Goal: Find contact information: Find contact information

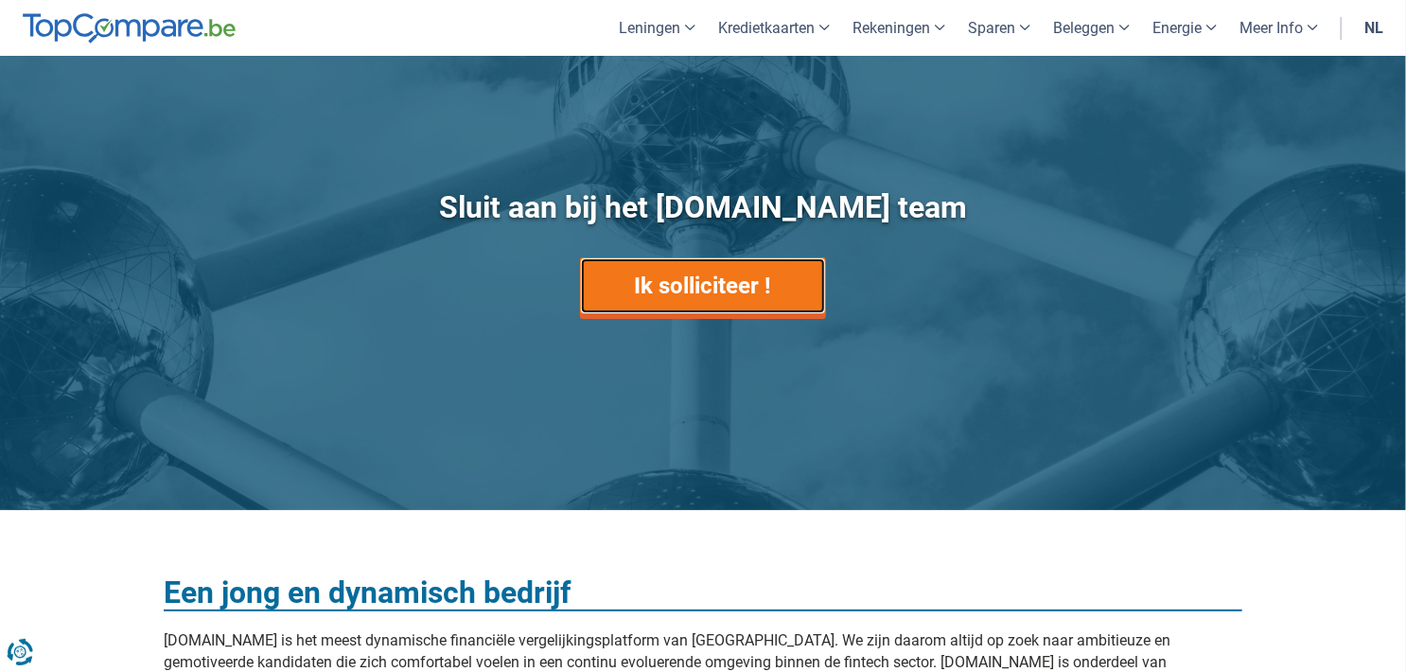
click at [763, 293] on link "Ik solliciteer !" at bounding box center [703, 285] width 246 height 57
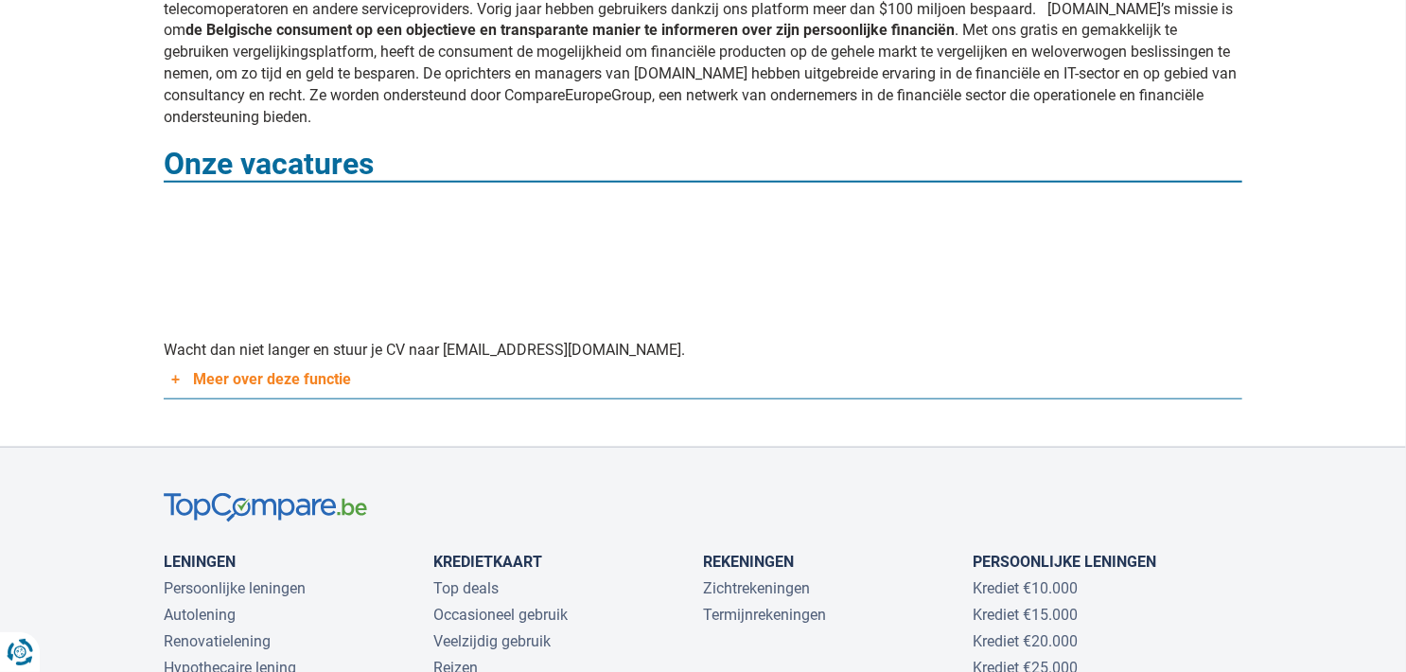
scroll to position [726, 0]
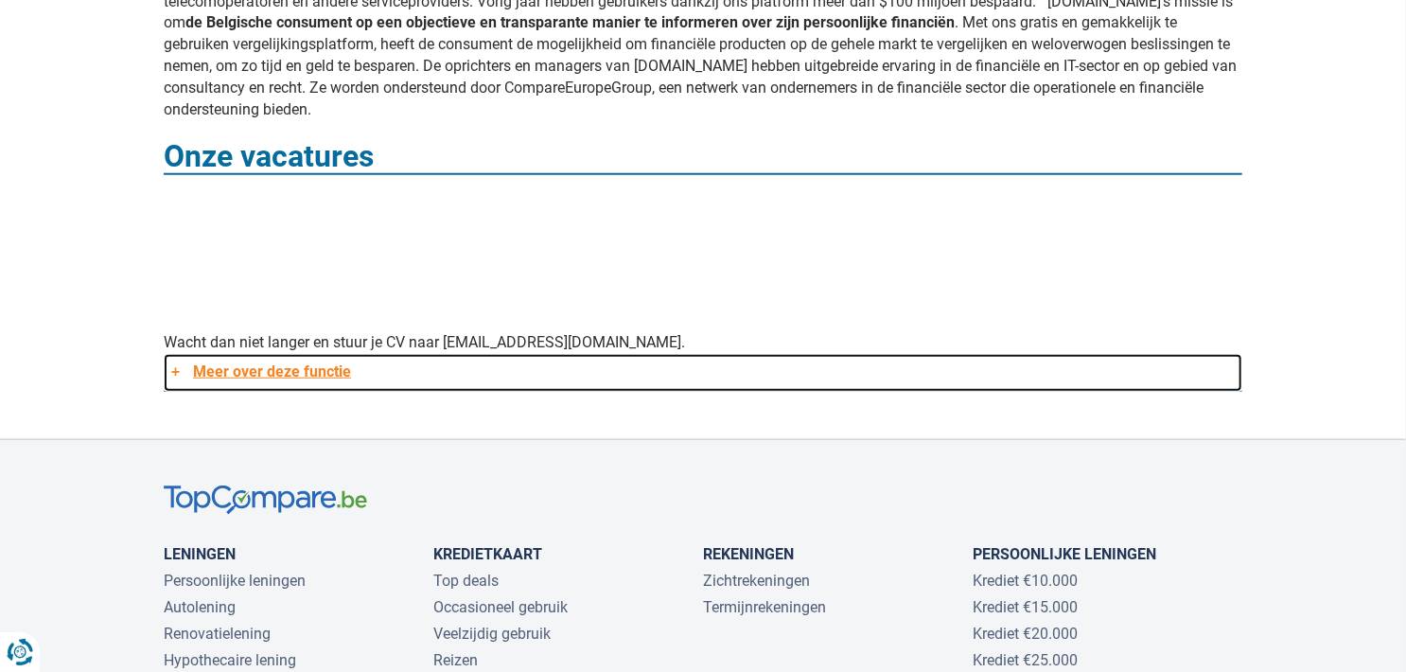
click at [328, 356] on link "Meer over deze functie" at bounding box center [703, 373] width 1079 height 38
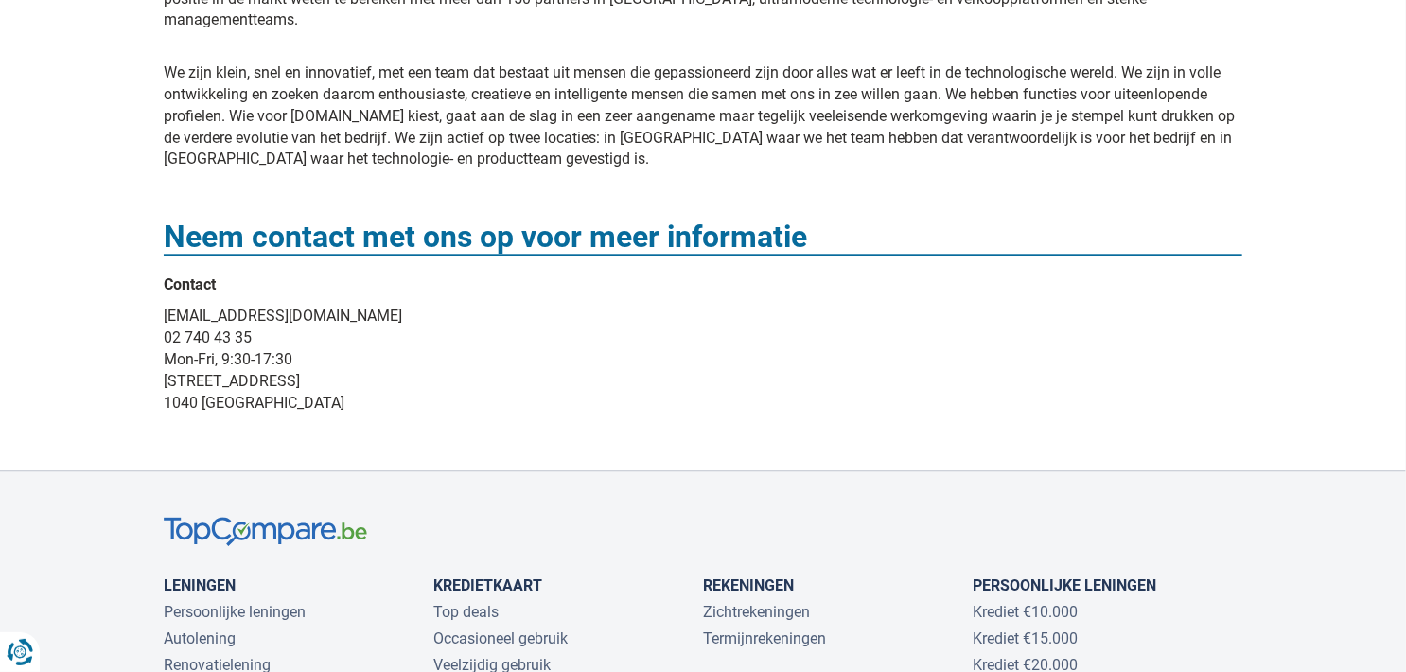
scroll to position [2202, 0]
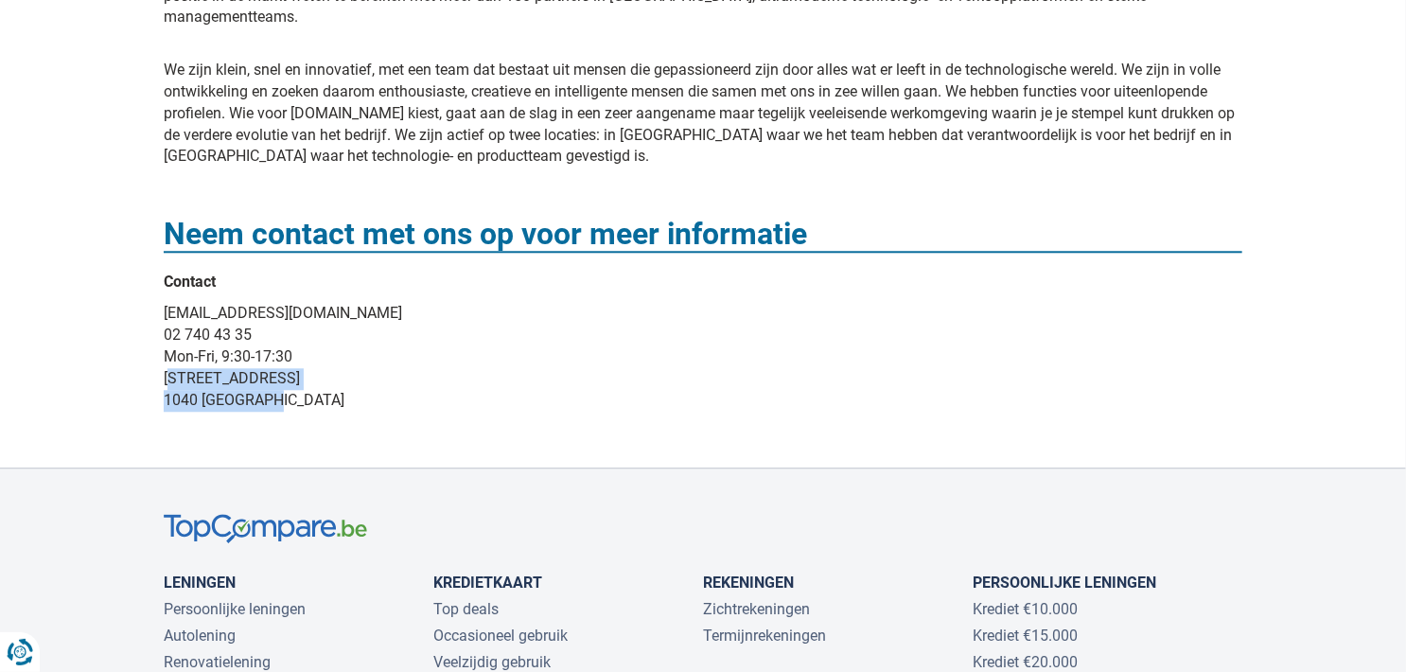
drag, startPoint x: 274, startPoint y: 363, endPoint x: 156, endPoint y: 338, distance: 120.1
copy p "Rue des Pères Blancs, 4 1040 Brussels"
click at [603, 218] on h3 "Neem contact met ons op voor meer informatie" at bounding box center [703, 235] width 1079 height 35
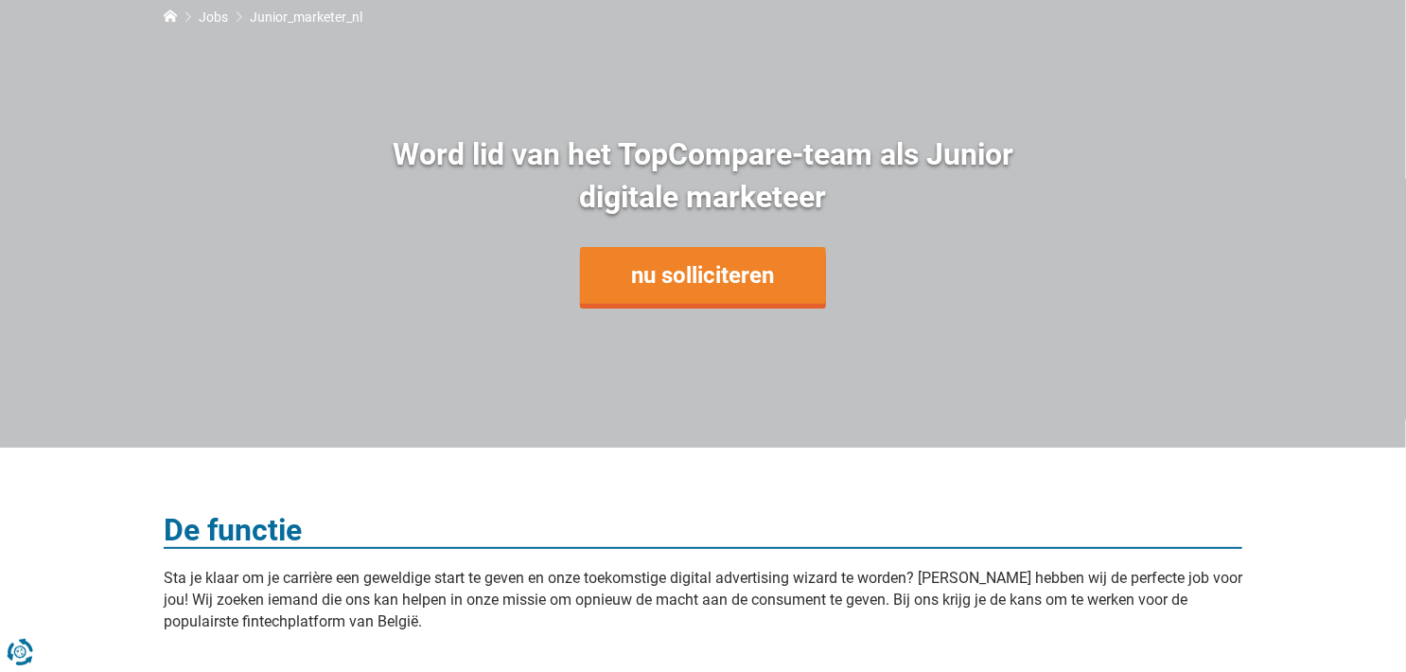
scroll to position [0, 0]
